Goal: Task Accomplishment & Management: Manage account settings

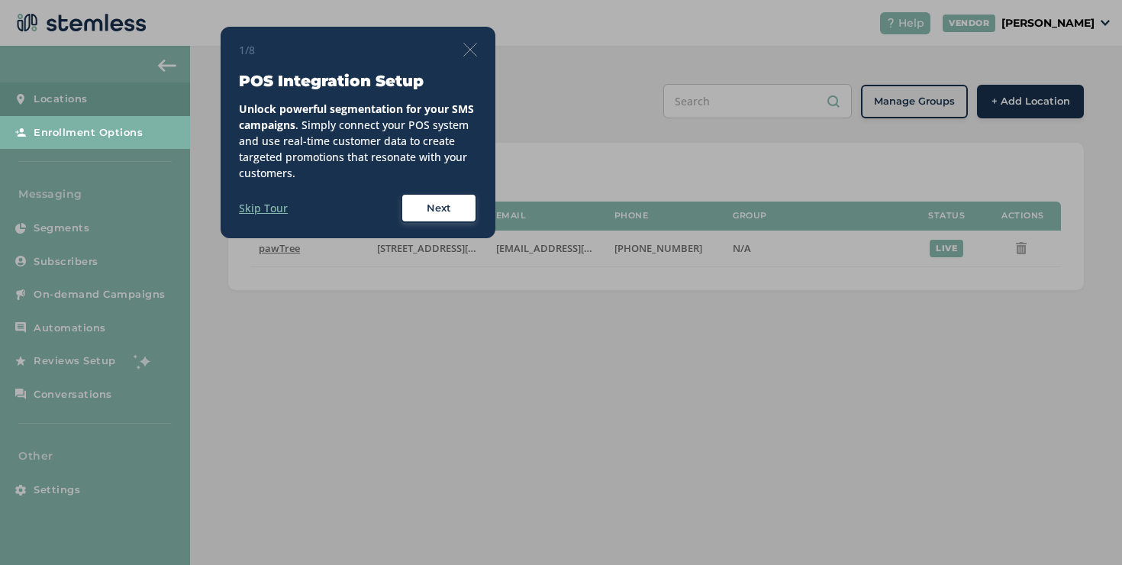
click at [491, 59] on div "1/8 POS Integration Setup Unlock powerful segmentation for your SMS campaigns .…" at bounding box center [358, 133] width 275 height 212
click at [481, 53] on div "1/8 POS Integration Setup Unlock powerful segmentation for your SMS campaigns .…" at bounding box center [358, 133] width 275 height 212
click at [474, 51] on img at bounding box center [470, 50] width 14 height 14
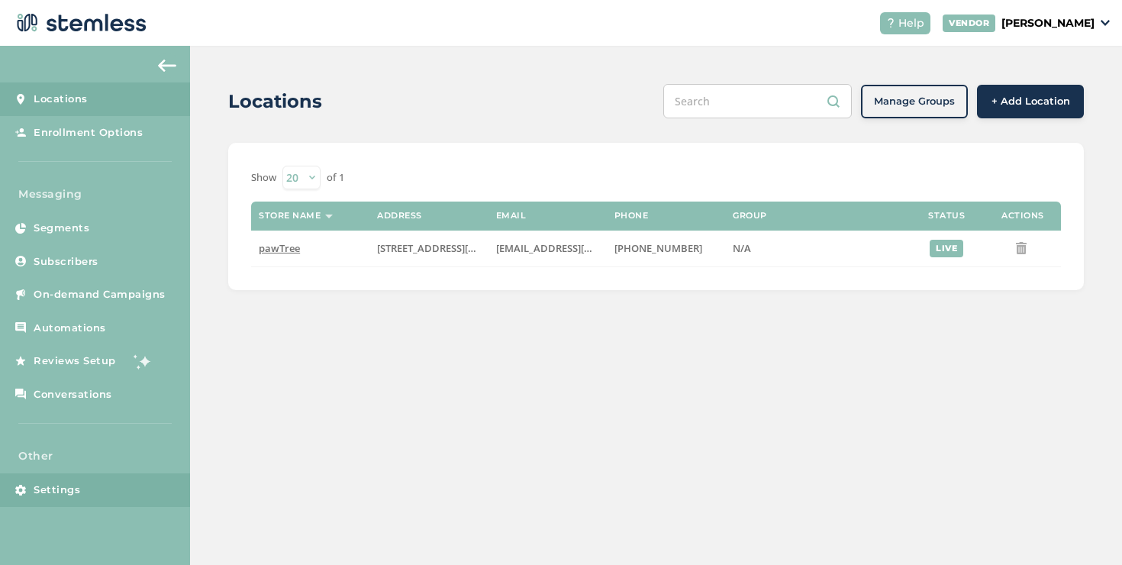
click at [77, 504] on link "Settings" at bounding box center [95, 490] width 190 height 34
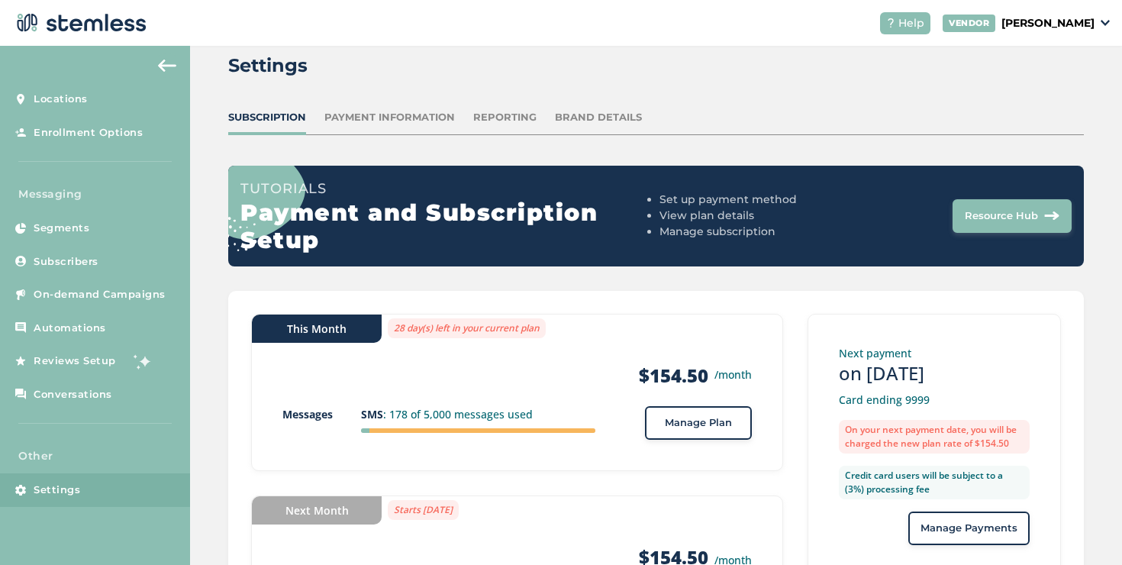
scroll to position [92, 0]
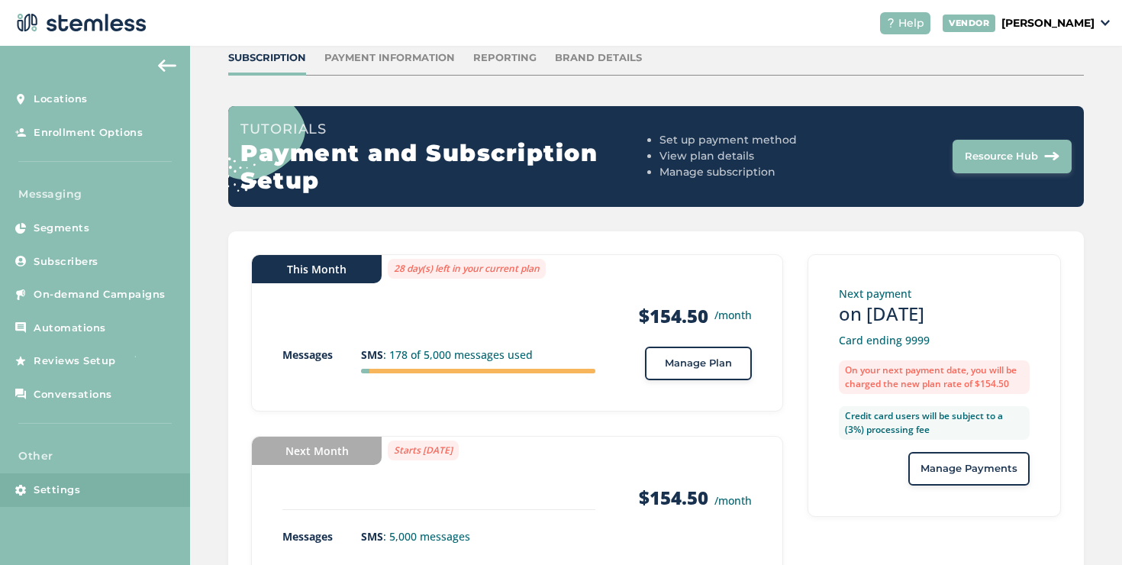
click at [100, 472] on div "Other Settings" at bounding box center [95, 477] width 190 height 59
click at [100, 474] on link "Settings" at bounding box center [95, 490] width 190 height 34
click at [100, 476] on link "Settings" at bounding box center [95, 490] width 190 height 34
